Goal: Task Accomplishment & Management: Use online tool/utility

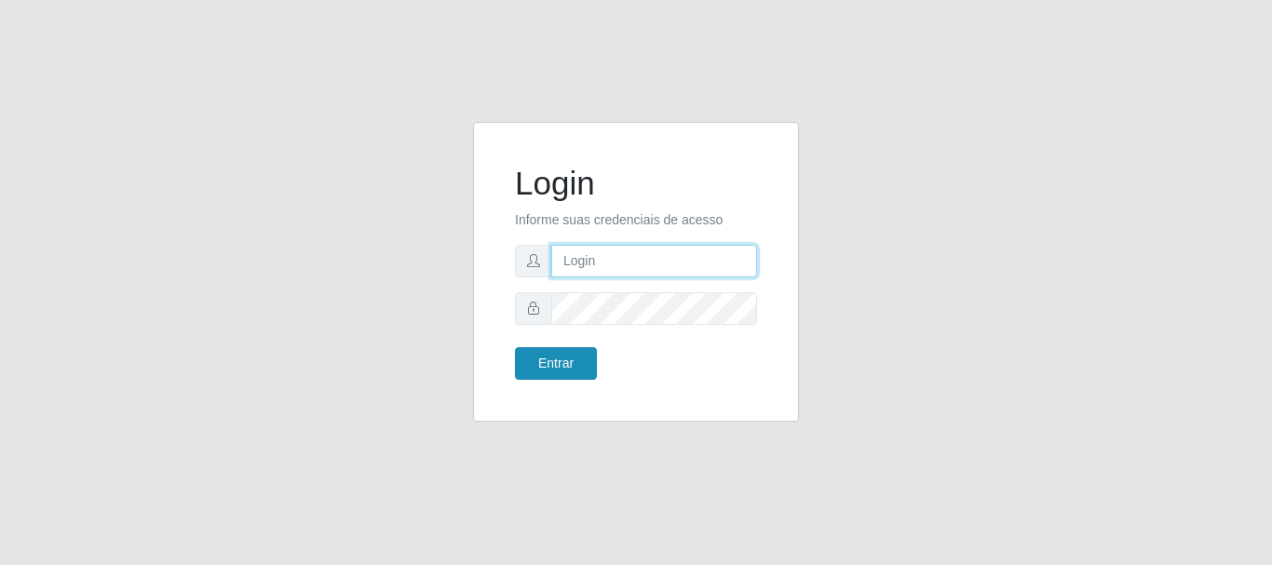
type input "caio@B1"
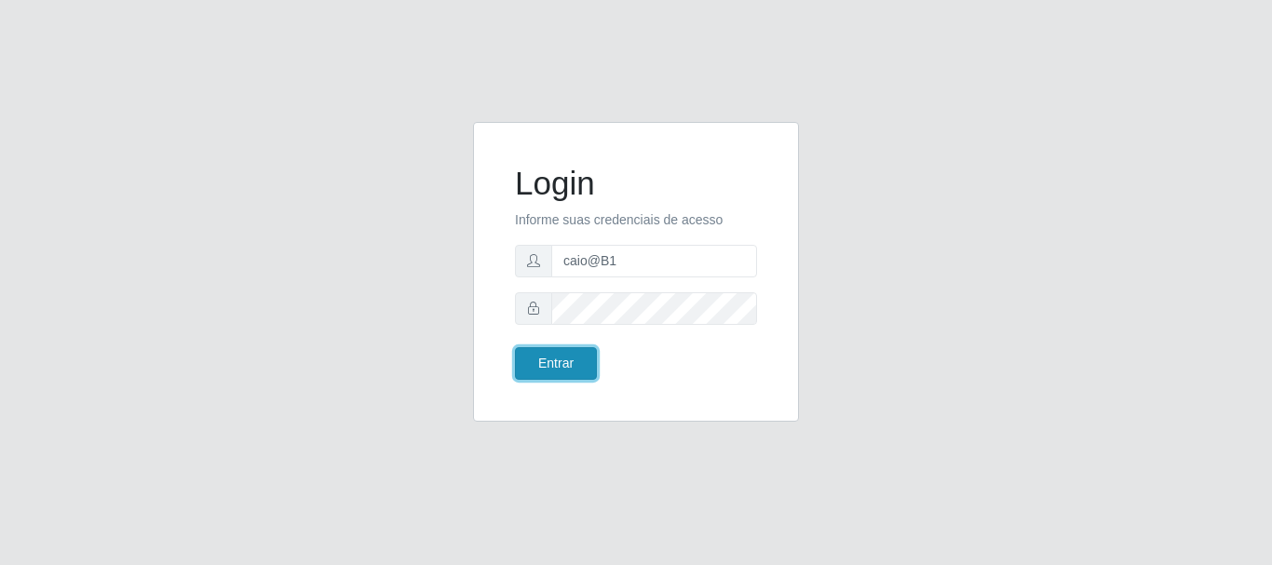
click at [554, 361] on button "Entrar" at bounding box center [556, 363] width 82 height 33
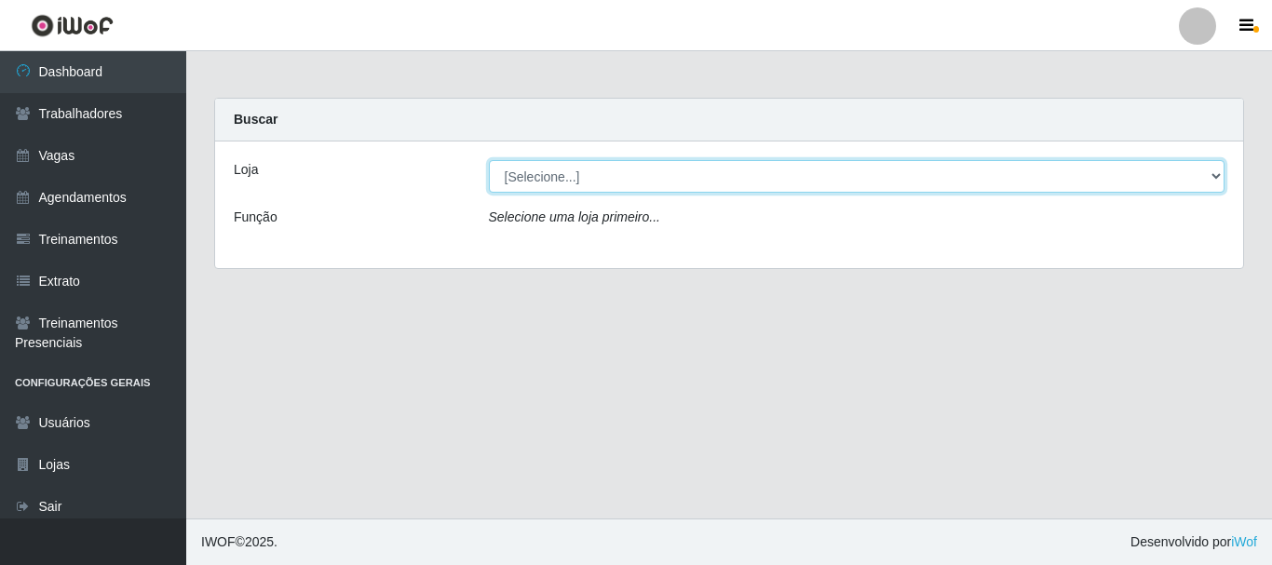
click at [618, 182] on select "[Selecione...] Bemais Supermercados - B1 [GEOGRAPHIC_DATA]" at bounding box center [857, 176] width 736 height 33
select select "403"
click at [489, 160] on select "[Selecione...] Bemais Supermercados - B1 [GEOGRAPHIC_DATA]" at bounding box center [857, 176] width 736 height 33
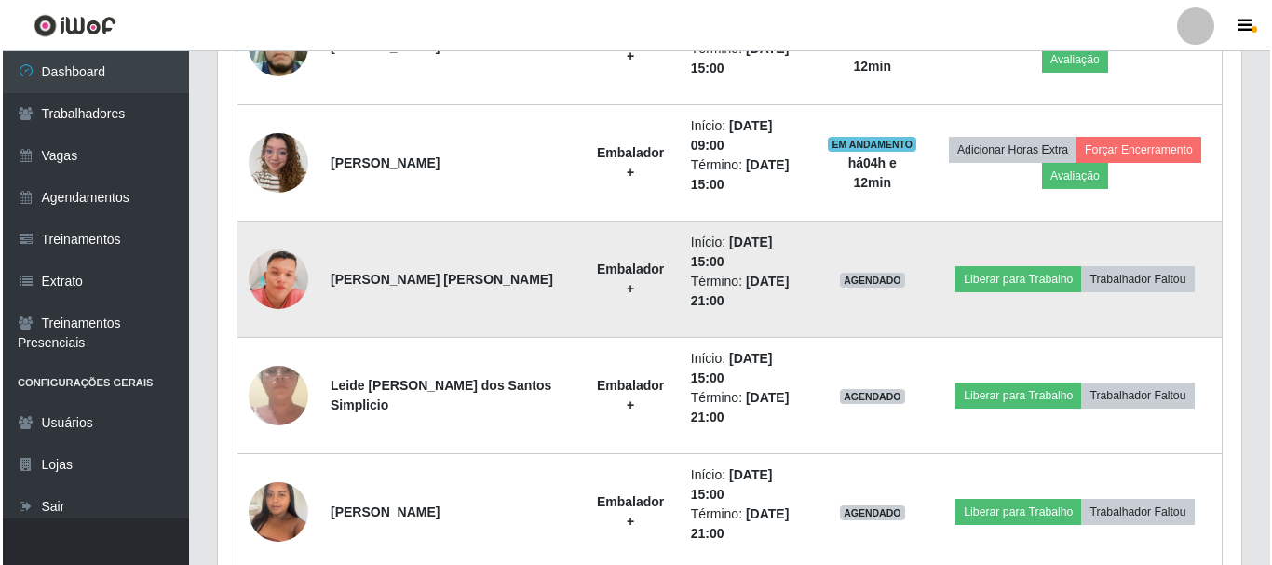
scroll to position [838, 0]
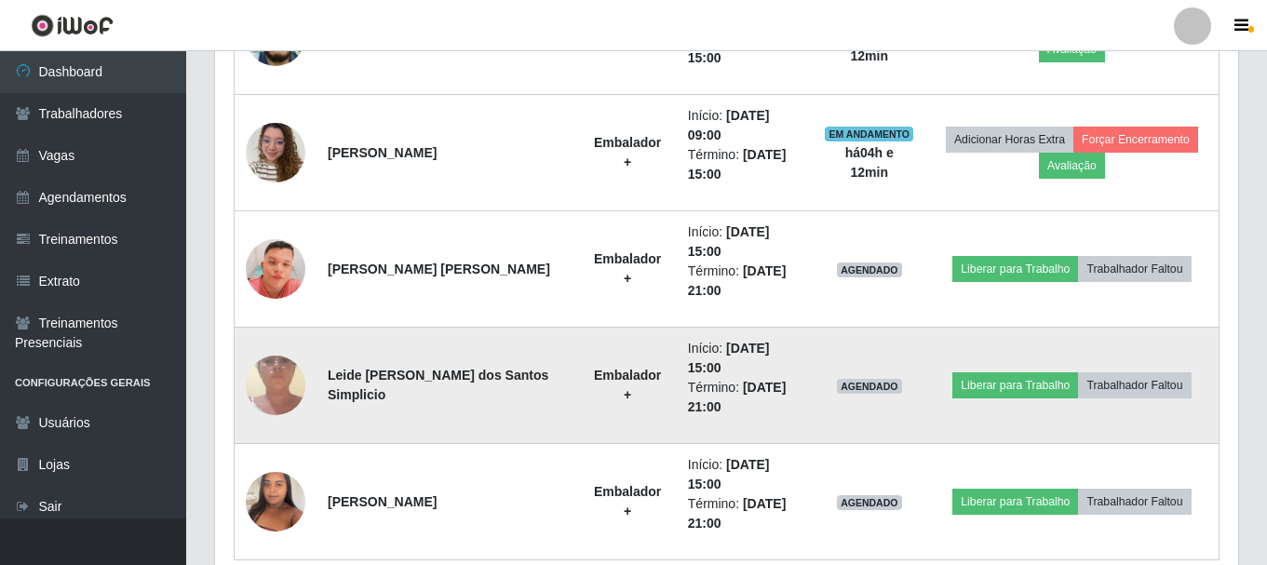
click at [283, 381] on img at bounding box center [276, 385] width 60 height 132
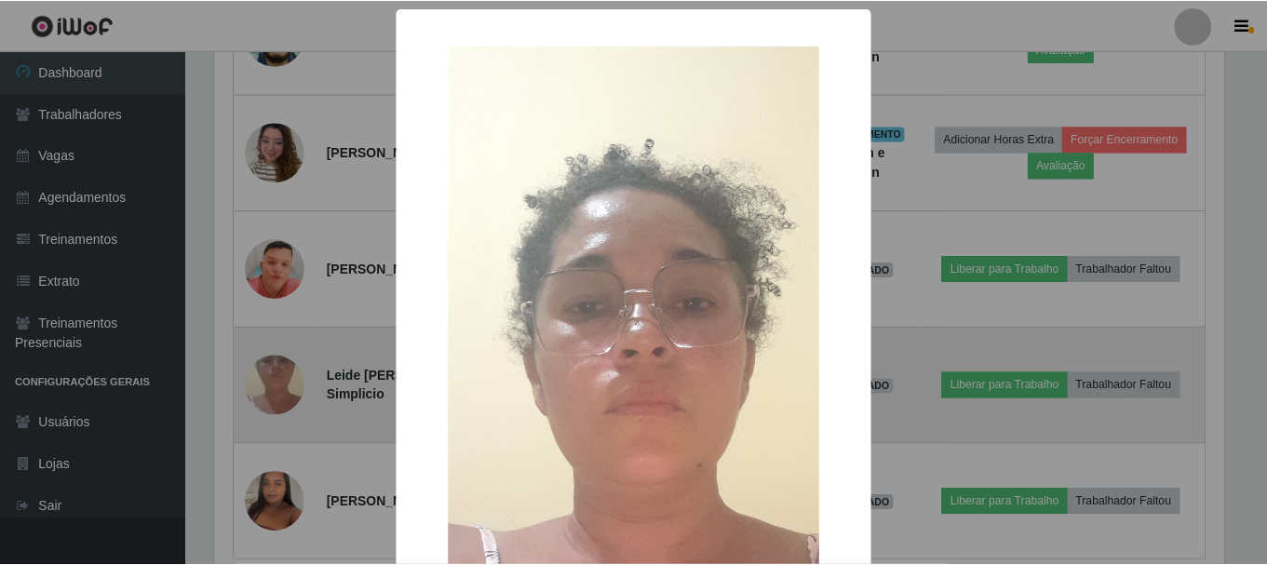
scroll to position [386, 1014]
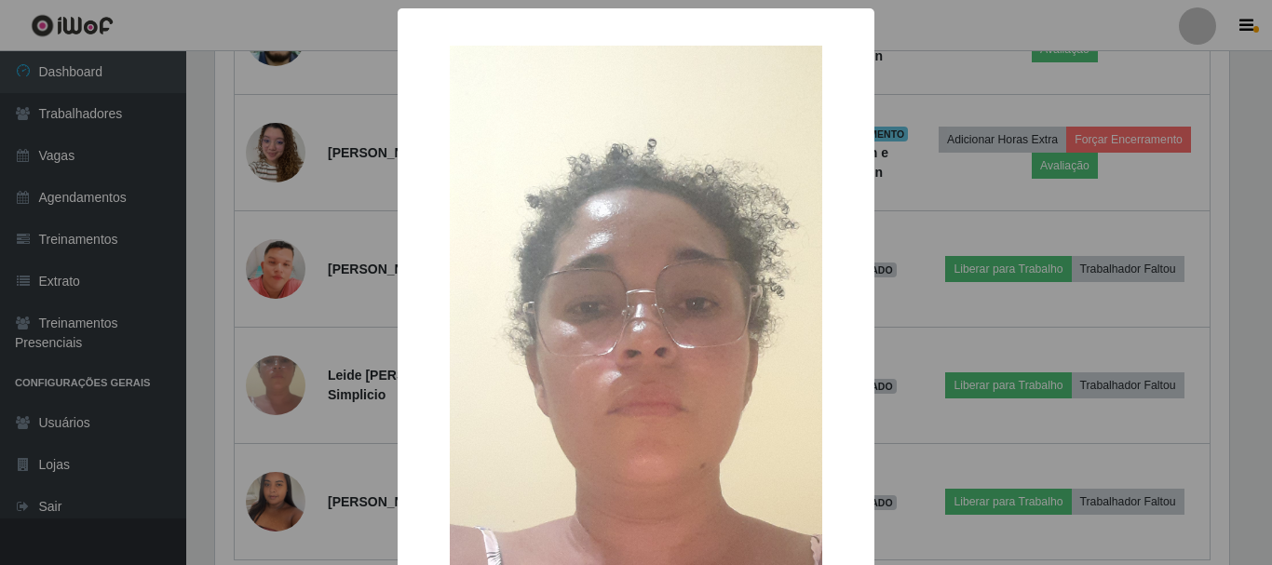
click at [282, 381] on div "× OK Cancel" at bounding box center [636, 282] width 1272 height 565
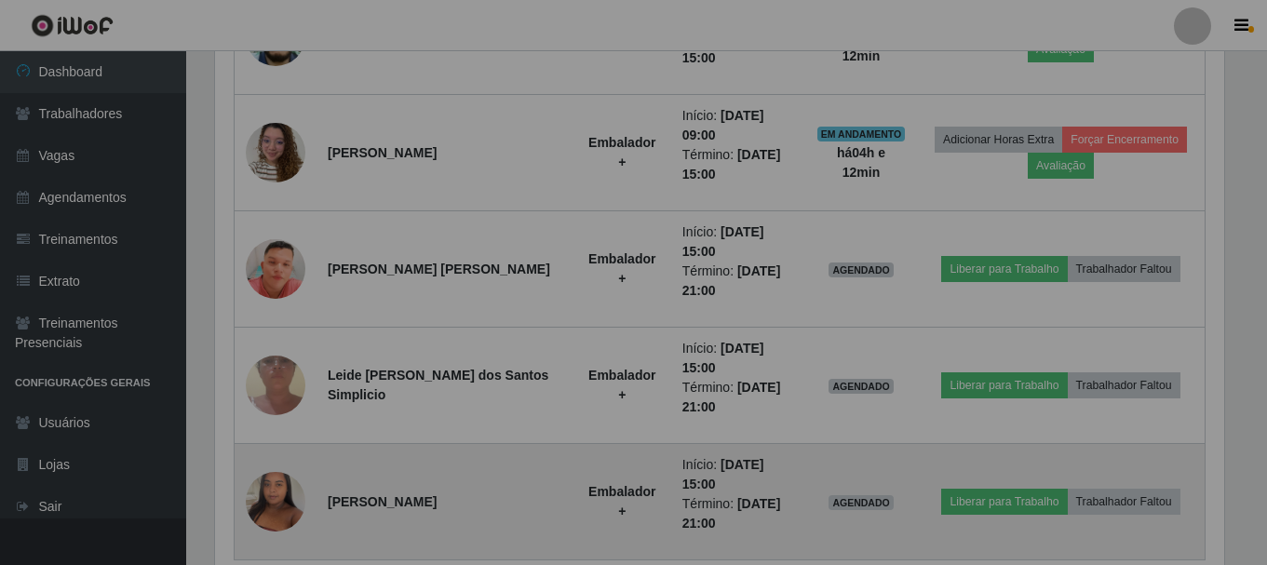
scroll to position [386, 1023]
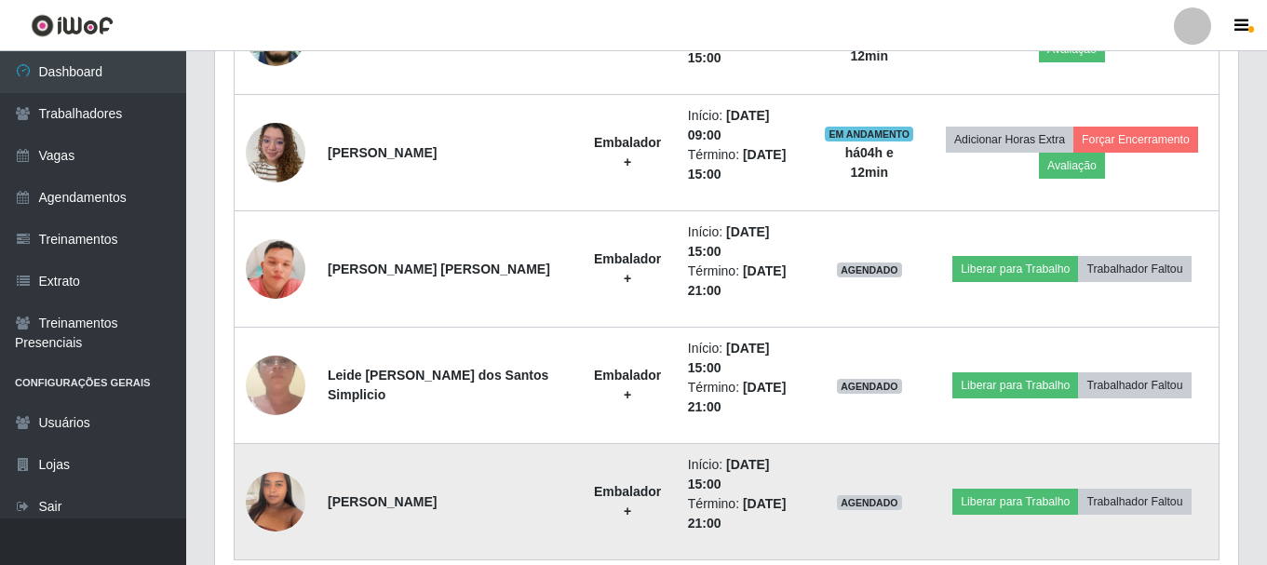
click at [273, 505] on img at bounding box center [276, 501] width 60 height 79
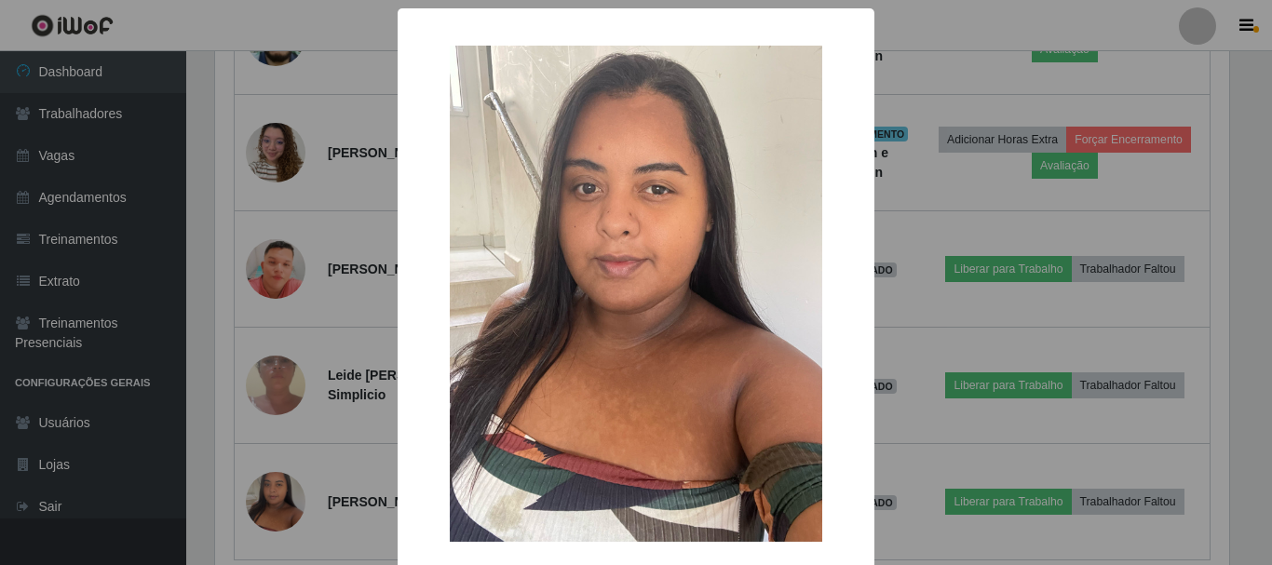
click at [273, 505] on div "× OK Cancel" at bounding box center [636, 282] width 1272 height 565
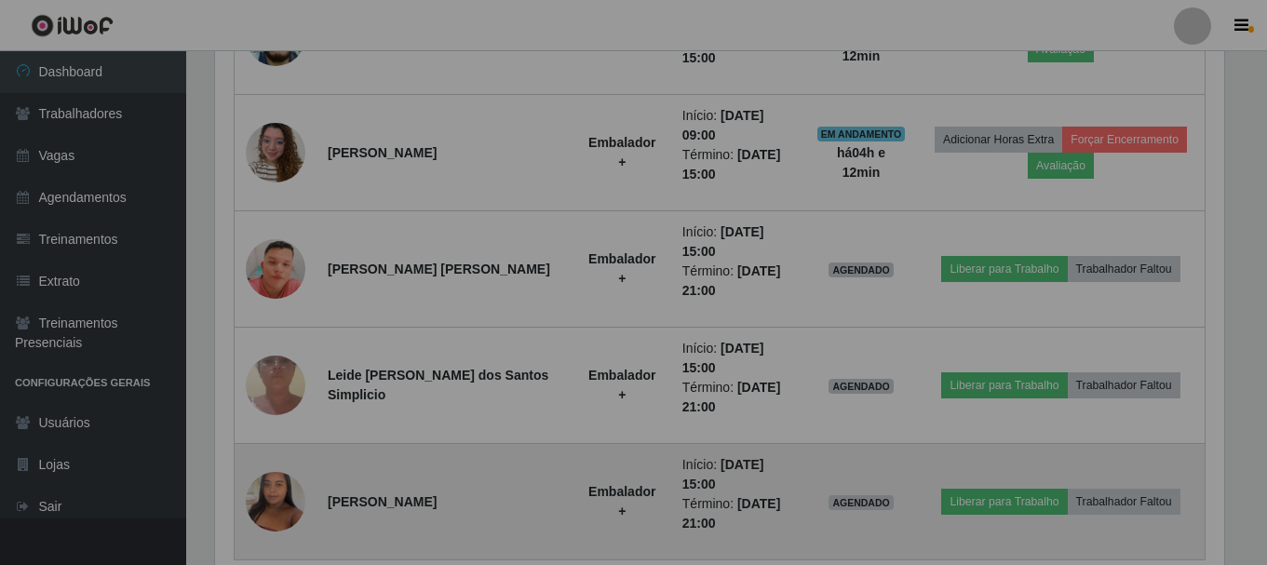
scroll to position [386, 1023]
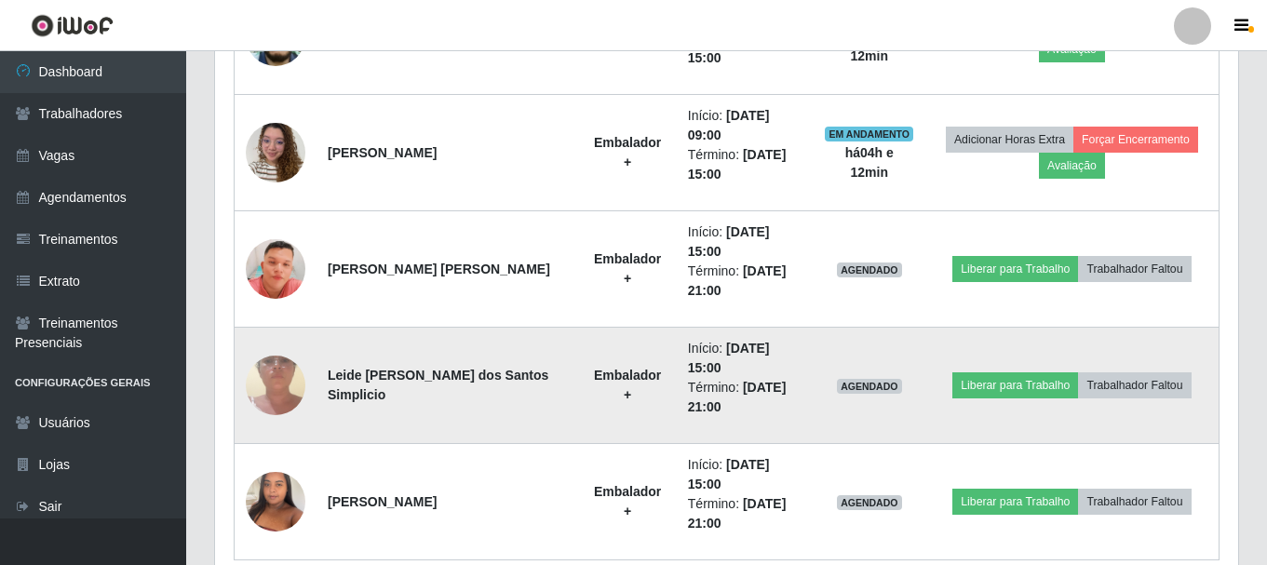
click at [277, 379] on img at bounding box center [276, 385] width 60 height 132
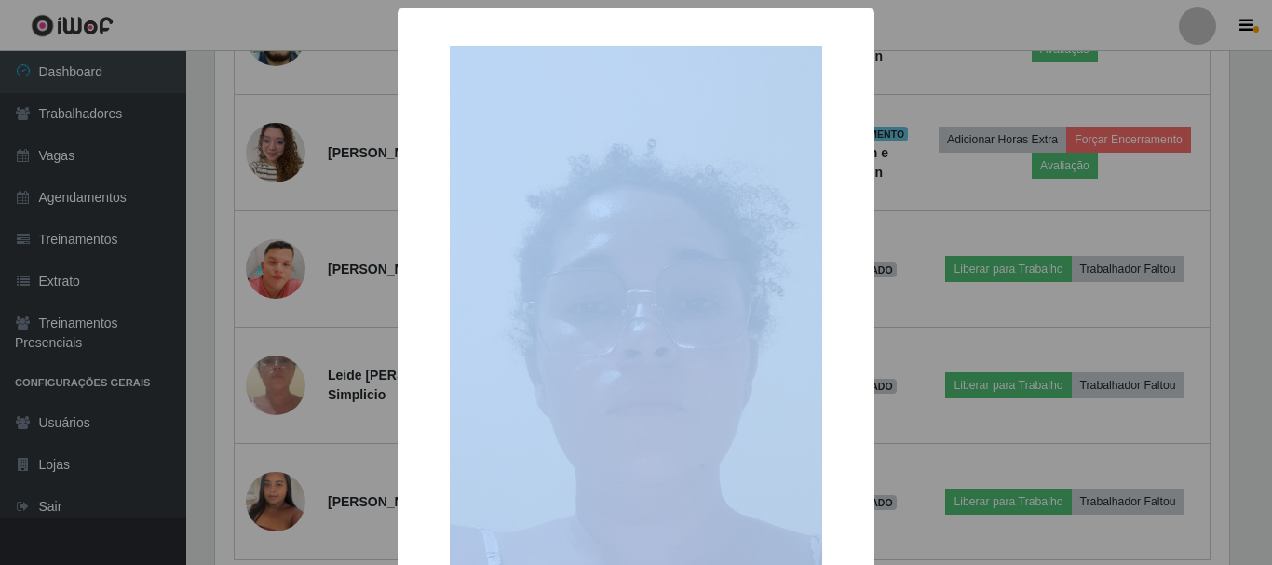
click at [277, 380] on div "× OK Cancel" at bounding box center [636, 282] width 1272 height 565
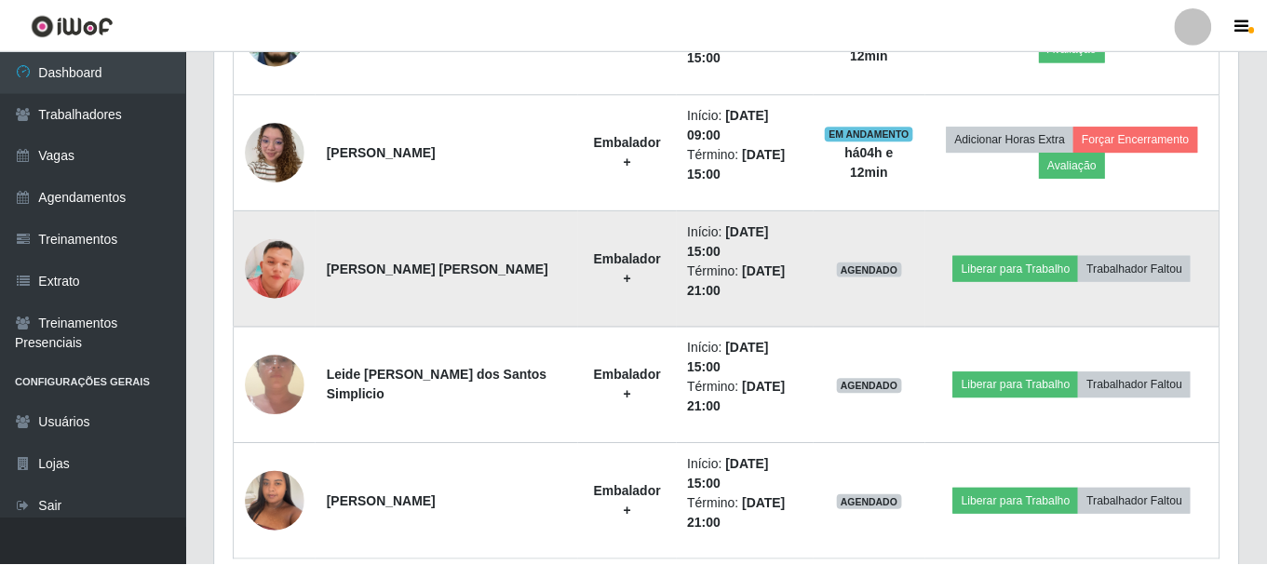
scroll to position [386, 1023]
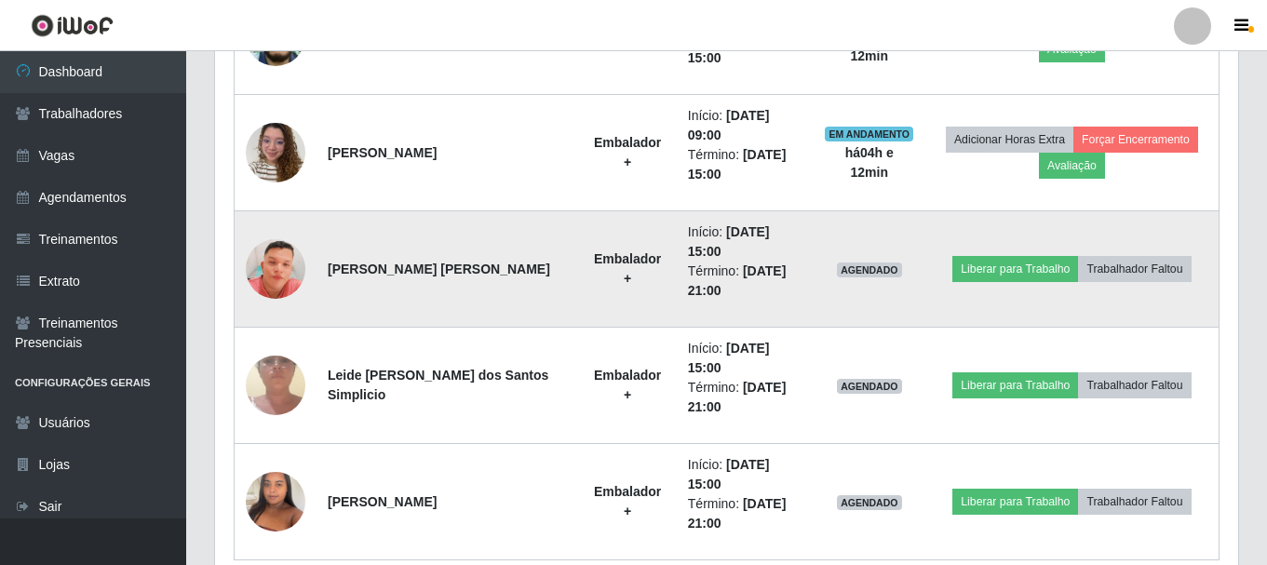
click at [268, 271] on img at bounding box center [276, 269] width 60 height 136
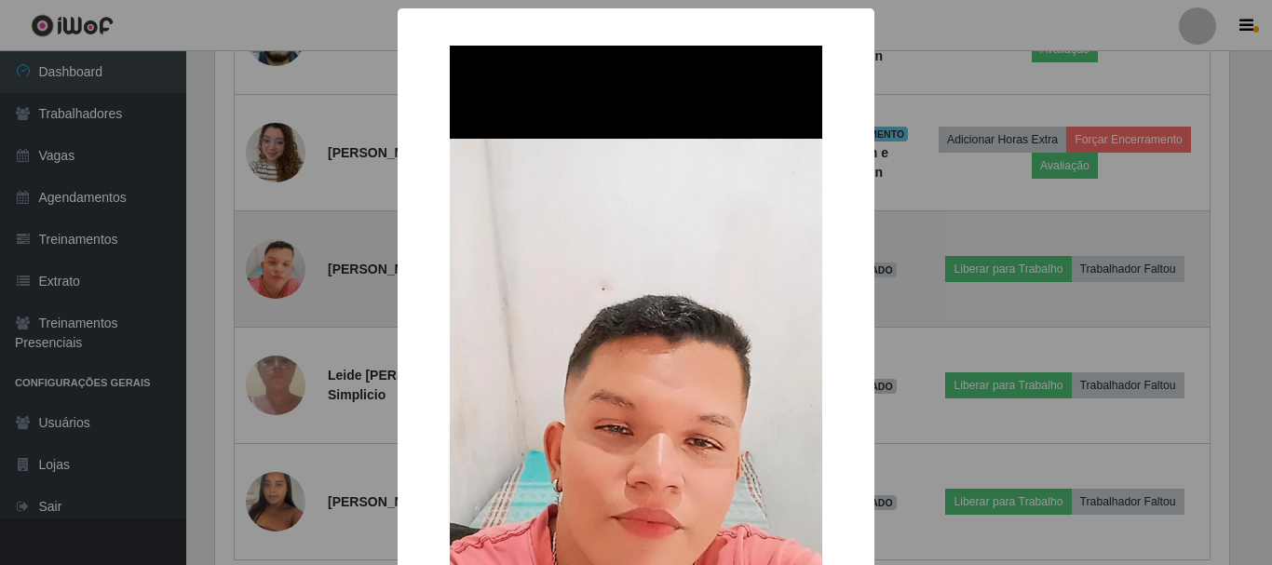
click at [268, 271] on div "× OK Cancel" at bounding box center [636, 282] width 1272 height 565
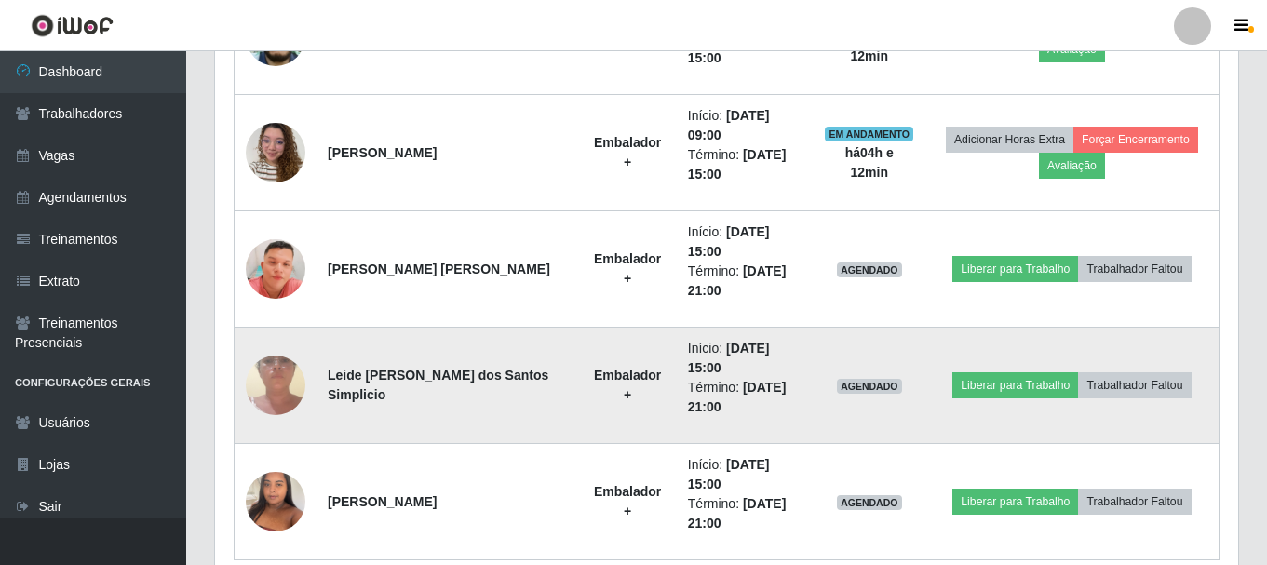
scroll to position [642, 0]
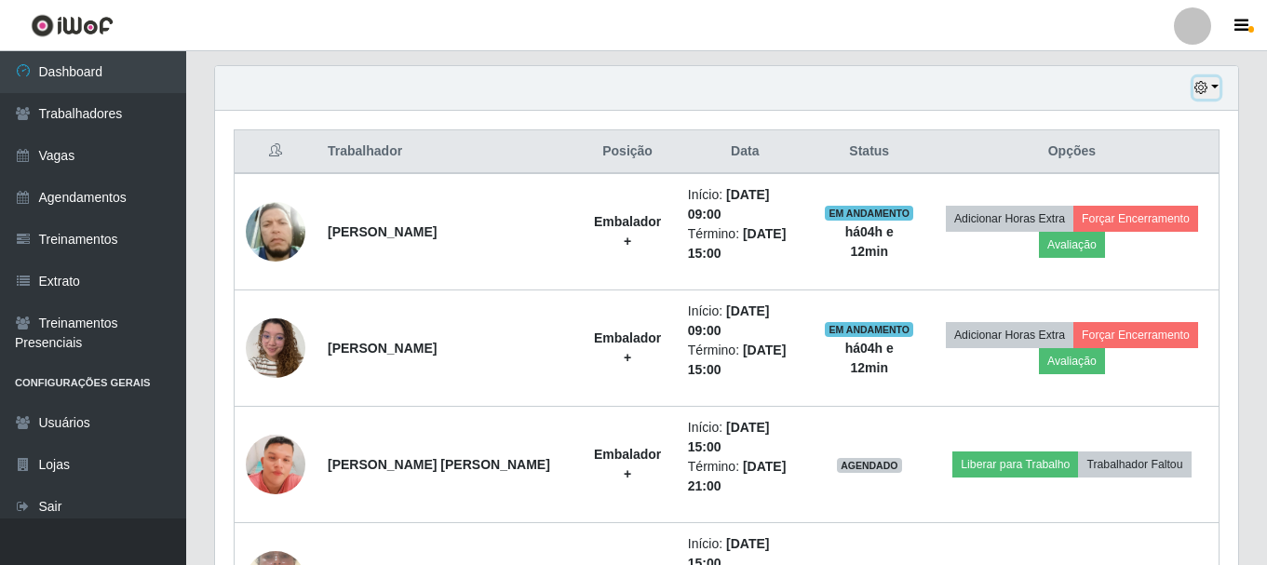
click at [1199, 88] on icon "button" at bounding box center [1200, 87] width 13 height 13
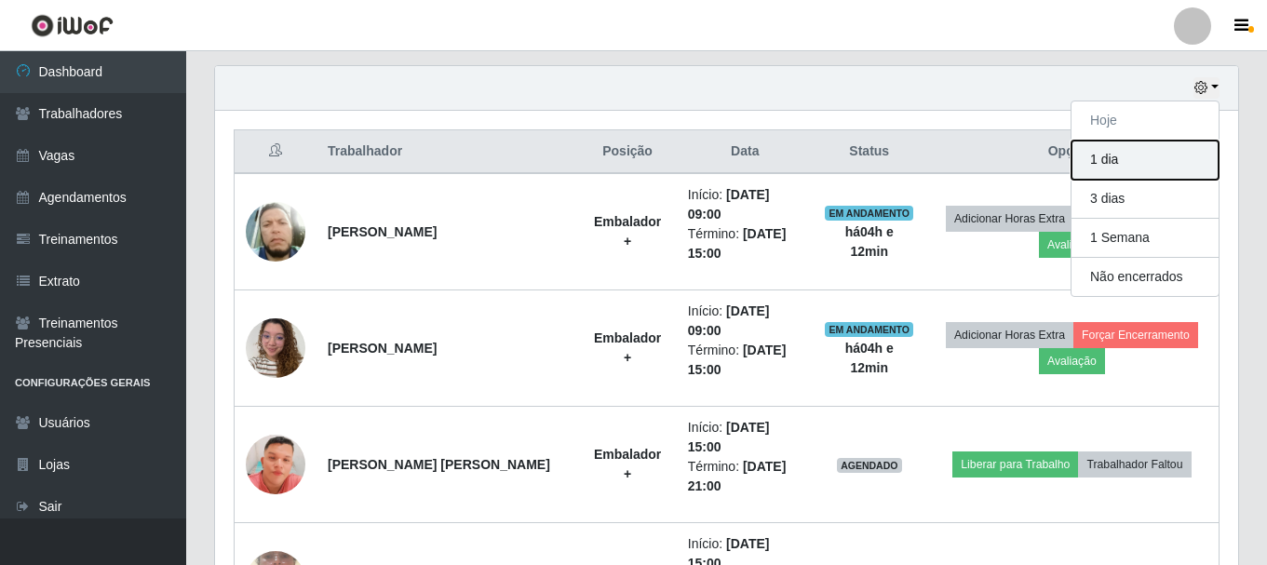
click at [1112, 168] on button "1 dia" at bounding box center [1144, 160] width 147 height 39
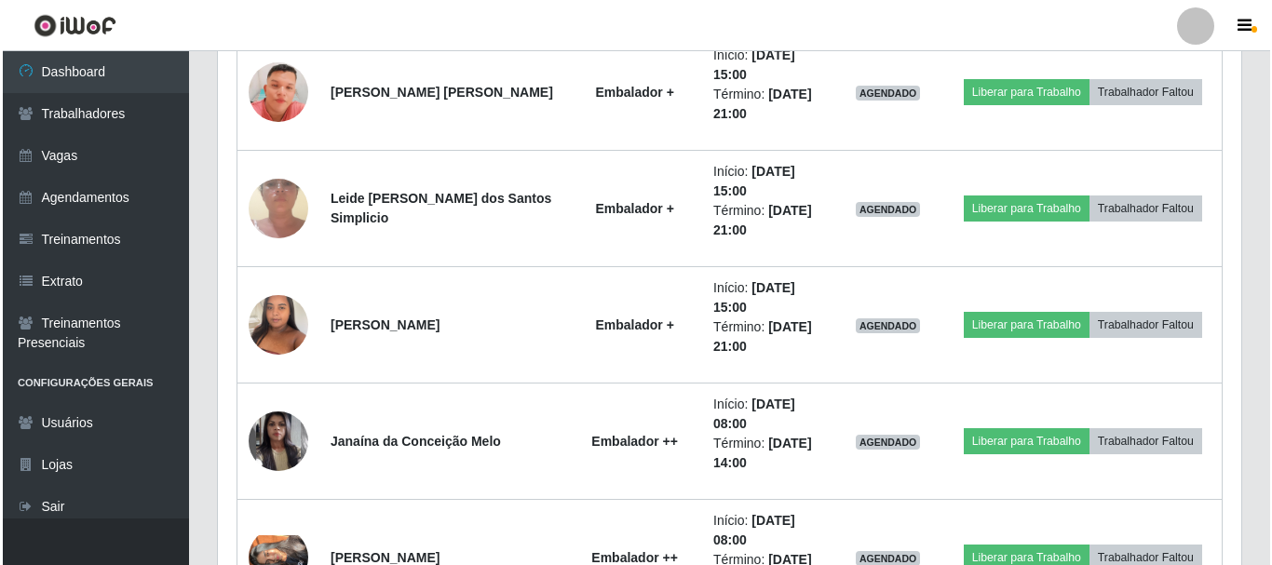
scroll to position [1201, 0]
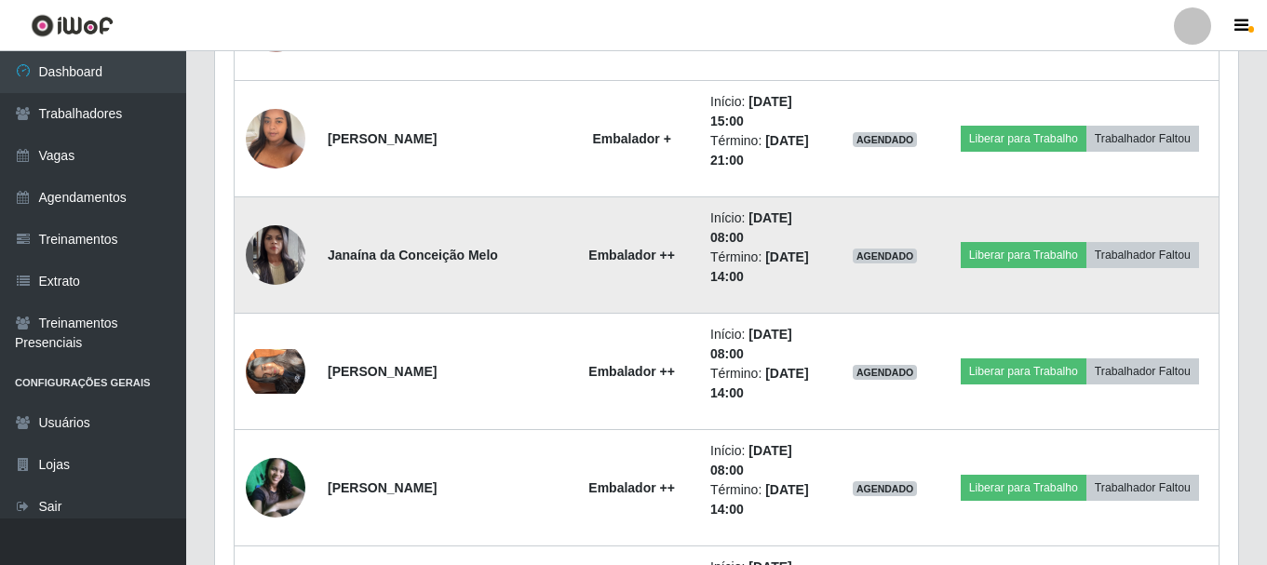
click at [290, 261] on img at bounding box center [276, 255] width 60 height 106
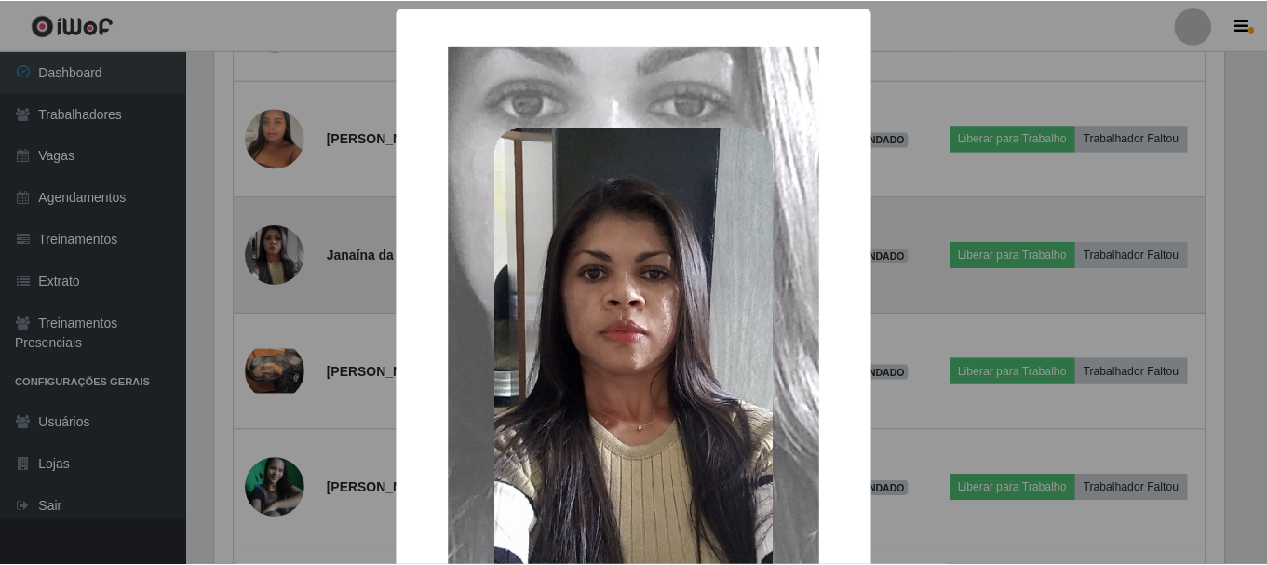
scroll to position [386, 1014]
click at [290, 261] on div "× OK Cancel" at bounding box center [636, 282] width 1272 height 565
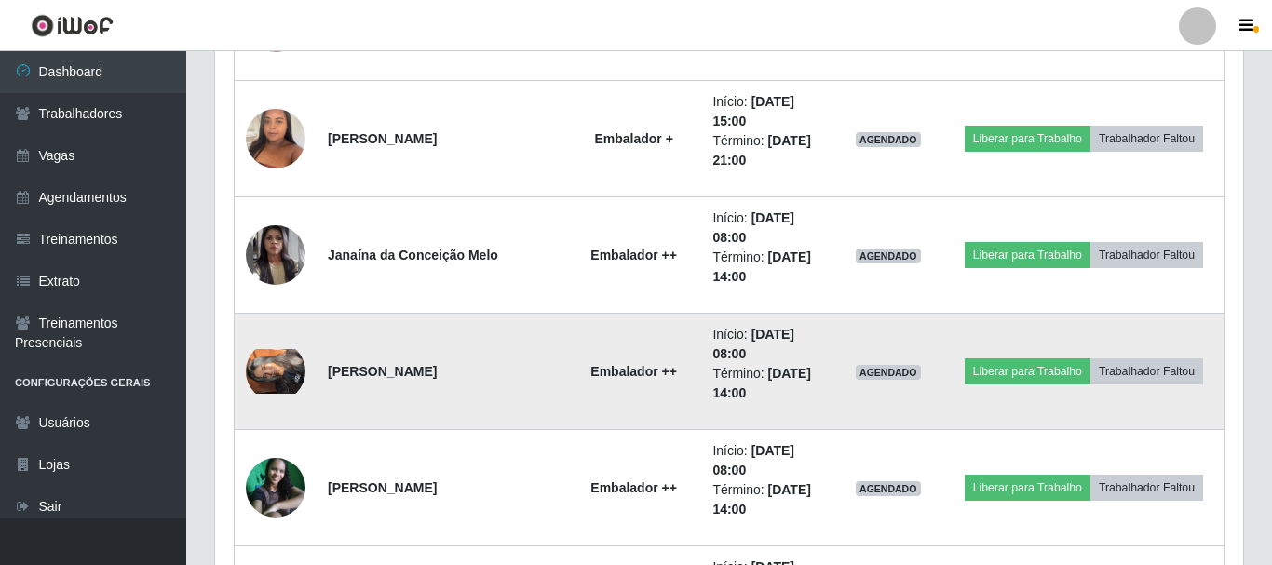
scroll to position [386, 1023]
click at [249, 363] on img at bounding box center [276, 371] width 60 height 45
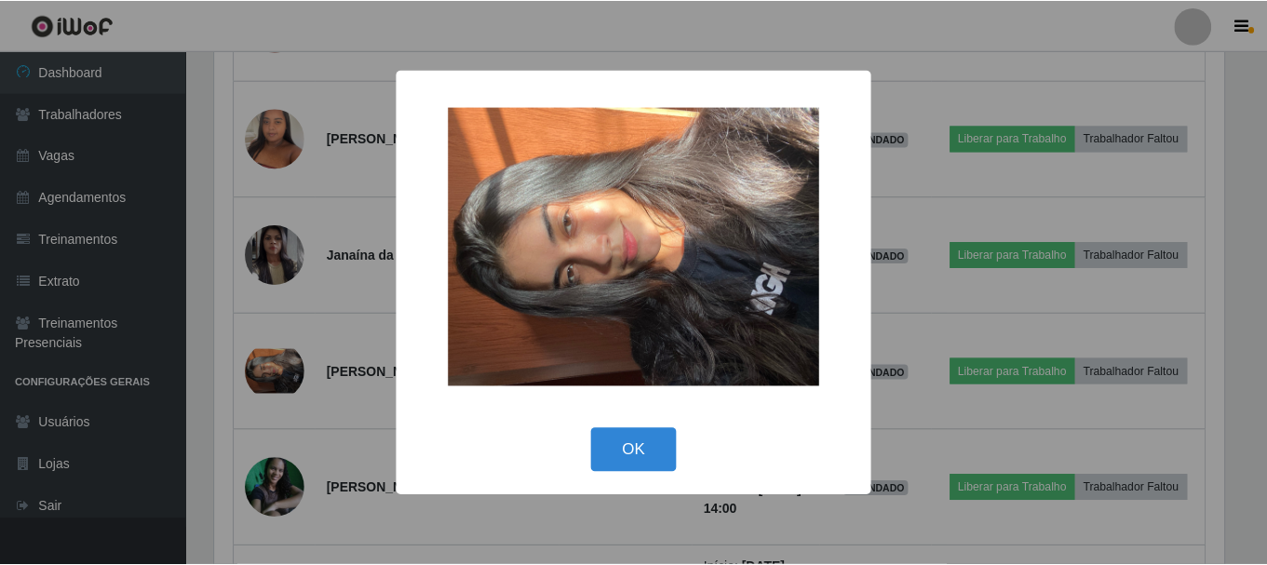
scroll to position [0, 0]
click at [263, 364] on div "× OK Cancel" at bounding box center [636, 282] width 1272 height 565
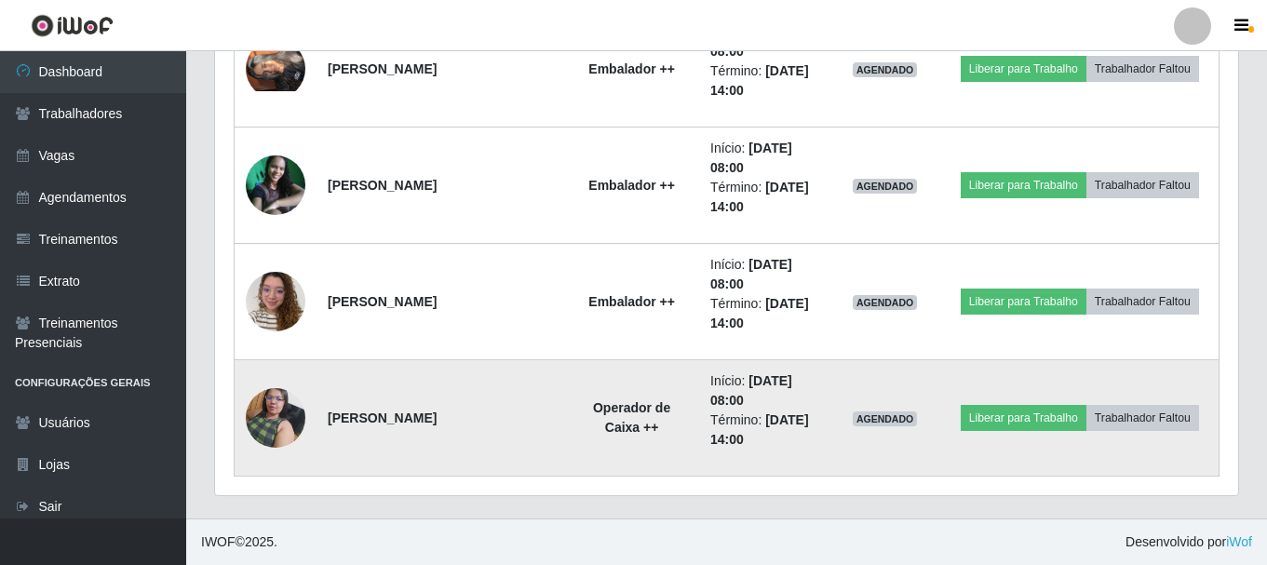
click at [282, 418] on img at bounding box center [276, 417] width 60 height 79
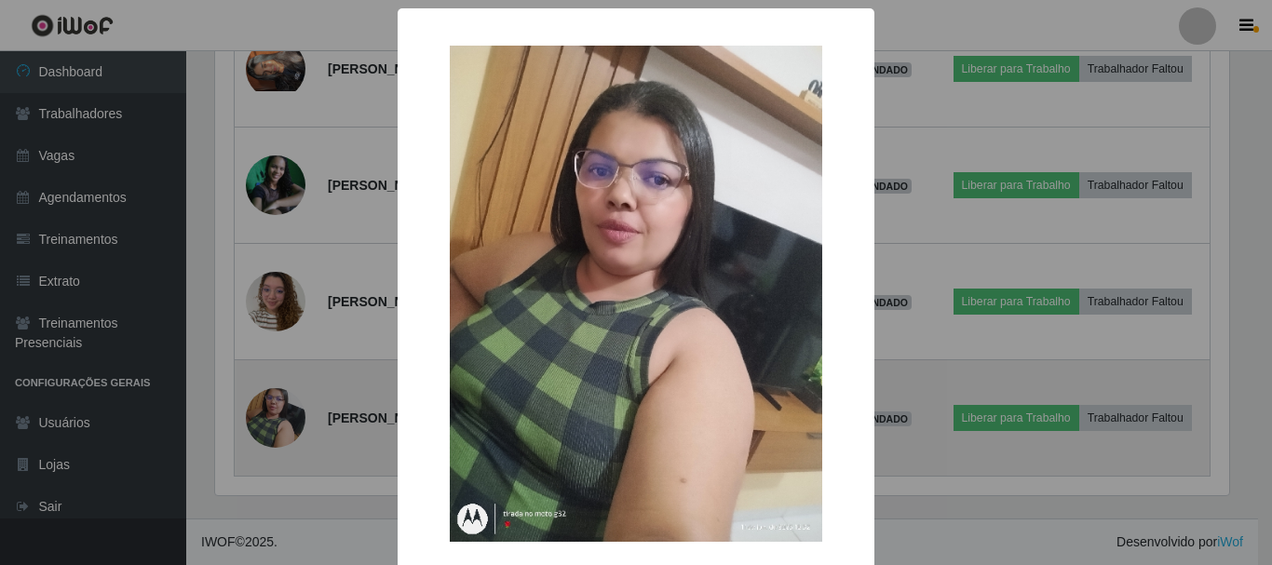
click at [282, 418] on div "× OK Cancel" at bounding box center [636, 282] width 1272 height 565
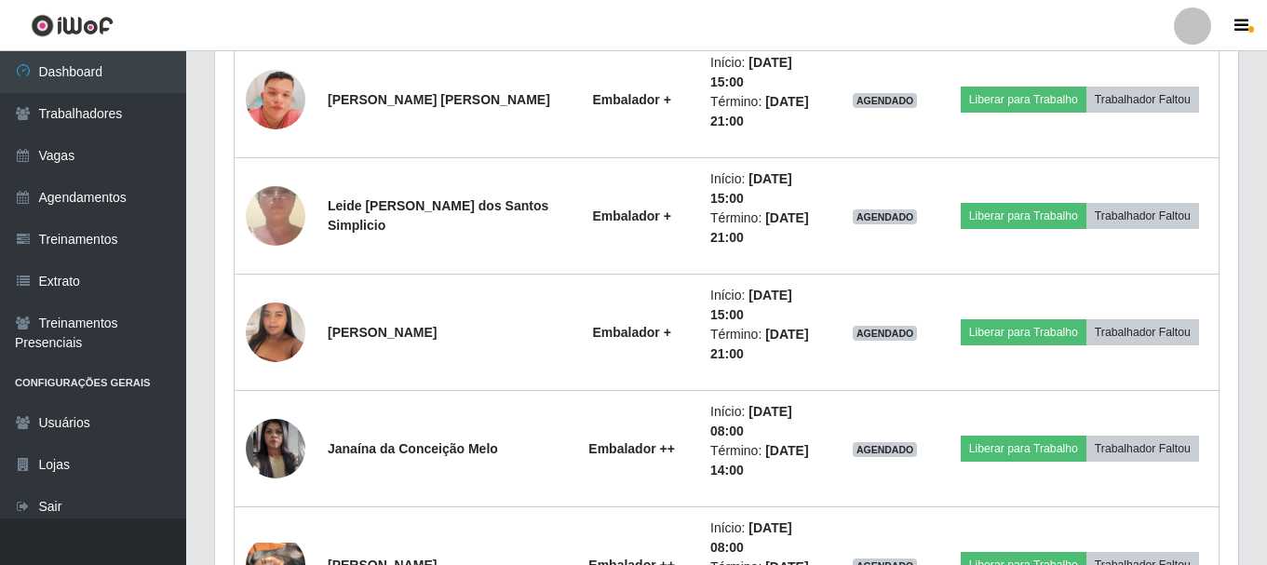
scroll to position [1038, 0]
